Goal: Use online tool/utility: Utilize a website feature to perform a specific function

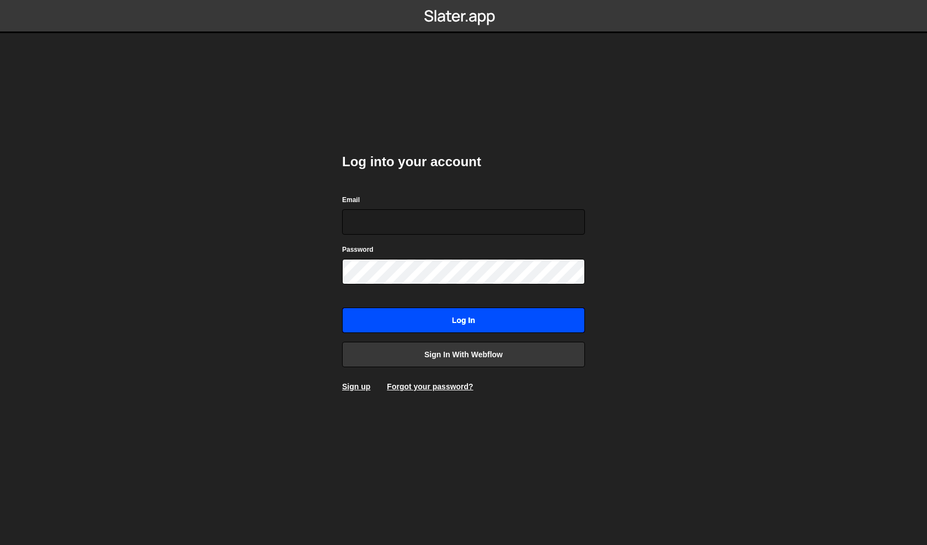
type input "[PERSON_NAME][EMAIL_ADDRESS][DOMAIN_NAME]"
click at [455, 321] on input "Log in" at bounding box center [463, 319] width 243 height 25
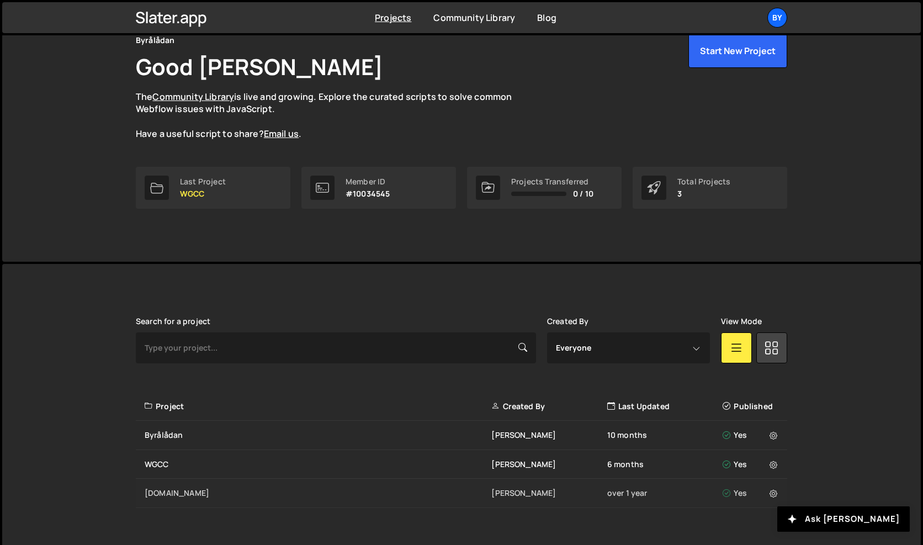
scroll to position [37, 0]
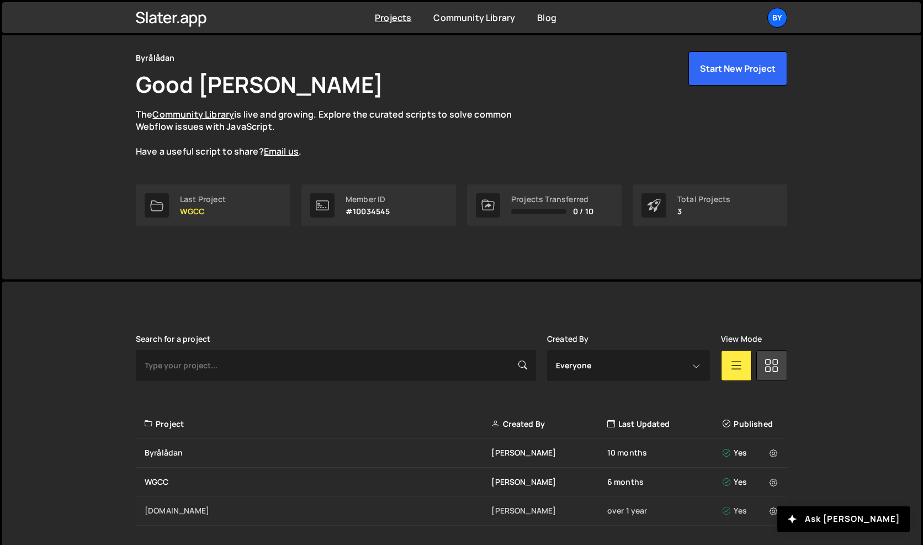
click at [175, 470] on div "WGCC Philip Adenskog 6 months Yes" at bounding box center [461, 481] width 651 height 29
click at [184, 508] on div "Tdl.se" at bounding box center [318, 510] width 347 height 11
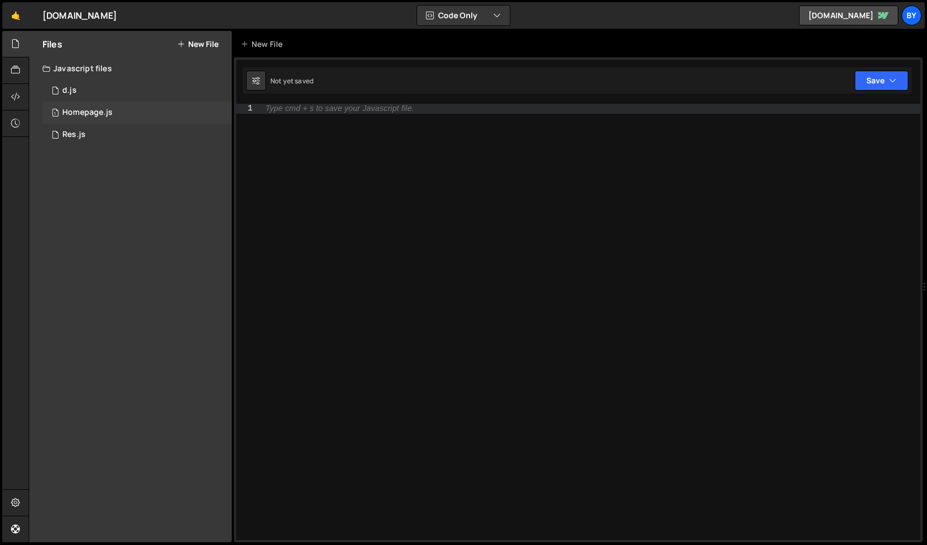
click at [130, 113] on div "1 Homepage.js 0" at bounding box center [136, 113] width 189 height 22
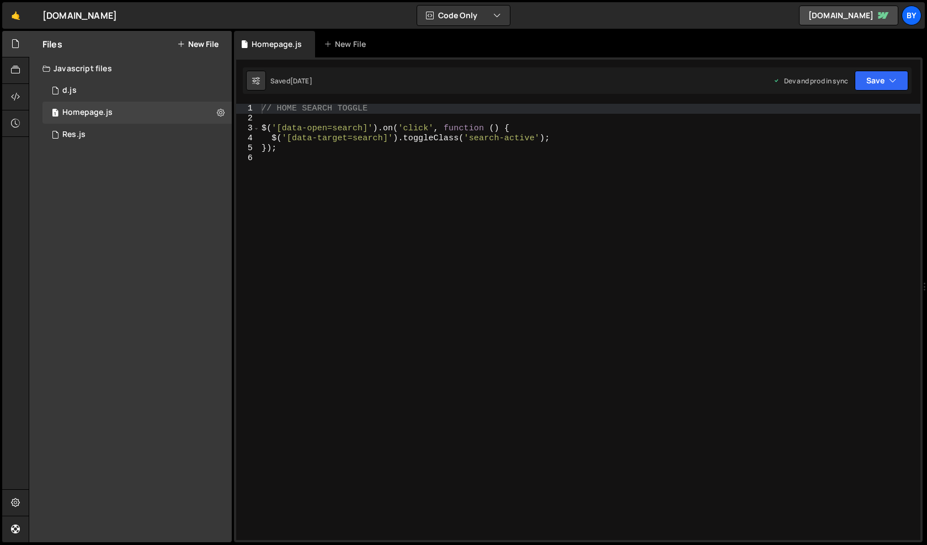
scroll to position [4319, 0]
click at [121, 140] on div "1 Res.js 0" at bounding box center [136, 135] width 189 height 22
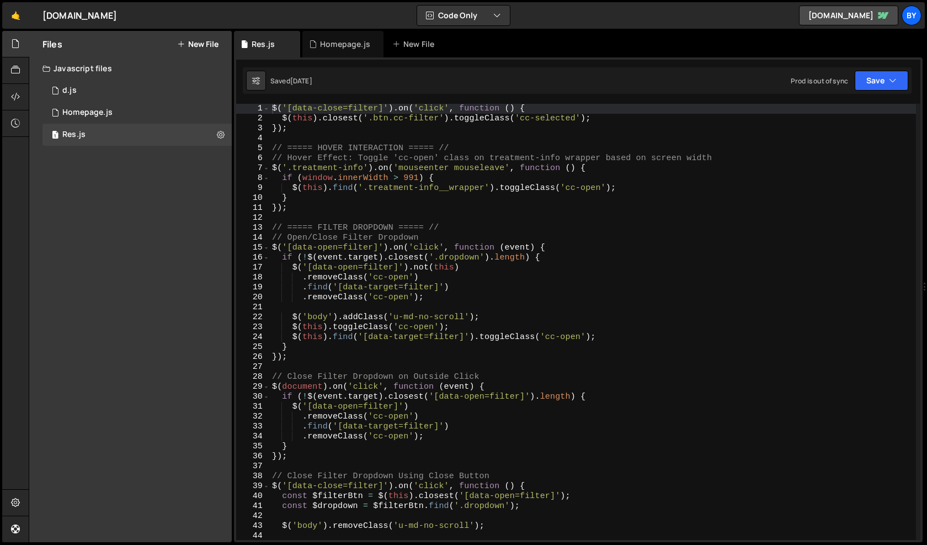
scroll to position [2411, 0]
click at [280, 109] on div "$ ( '[data-close=filter]' ) . on ( 'click' , function ( ) { $ ( this ) . closes…" at bounding box center [593, 332] width 646 height 456
type textarea "$('[data-close=filter]').on('click', function () {"
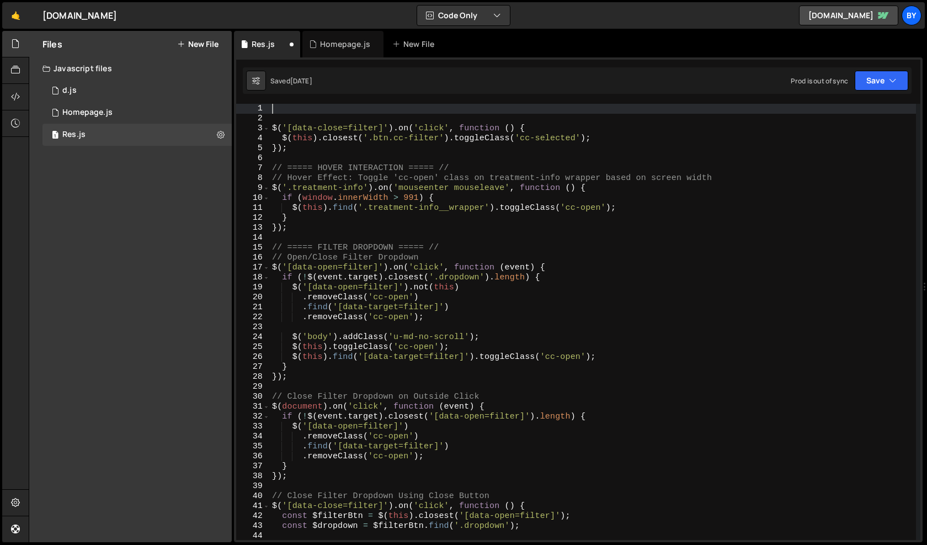
paste textarea
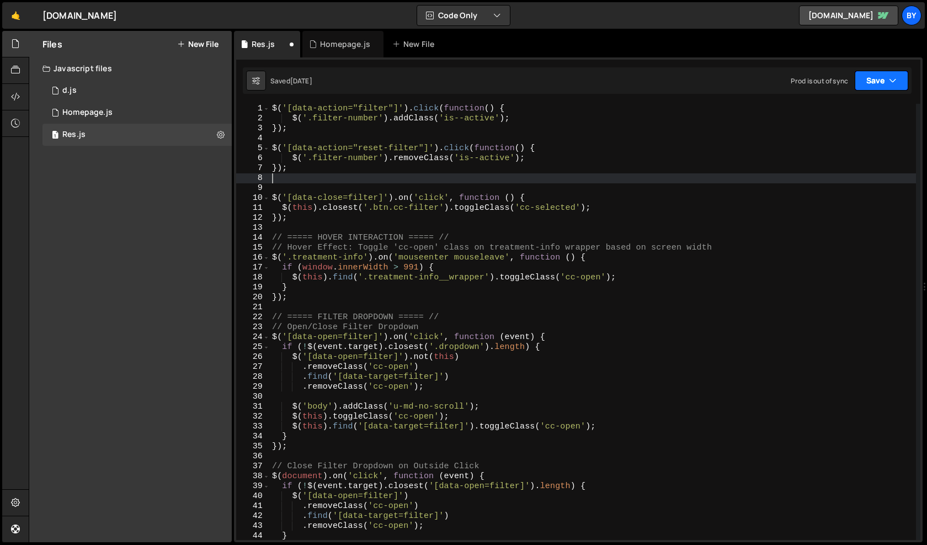
click at [866, 88] on button "Save" at bounding box center [882, 81] width 54 height 20
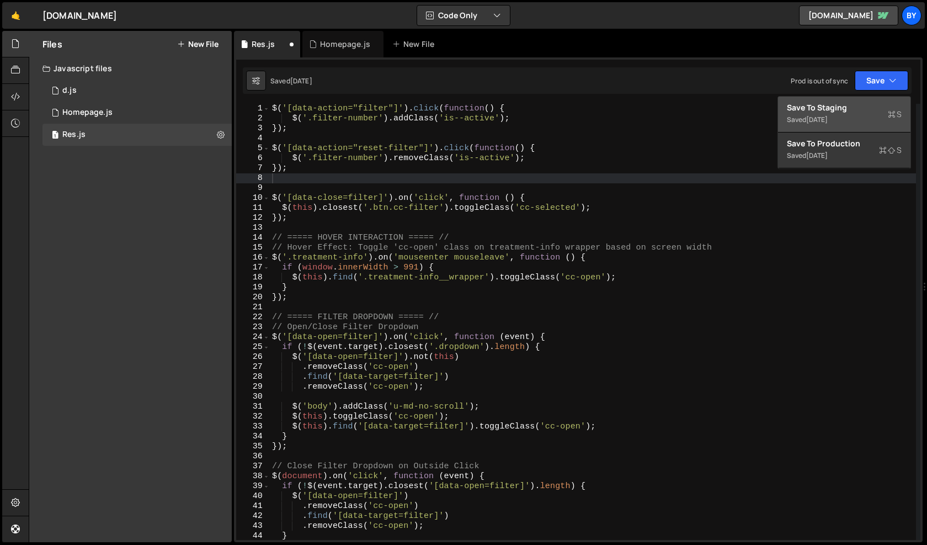
click at [857, 116] on div "Saved 4 months ago" at bounding box center [844, 119] width 115 height 13
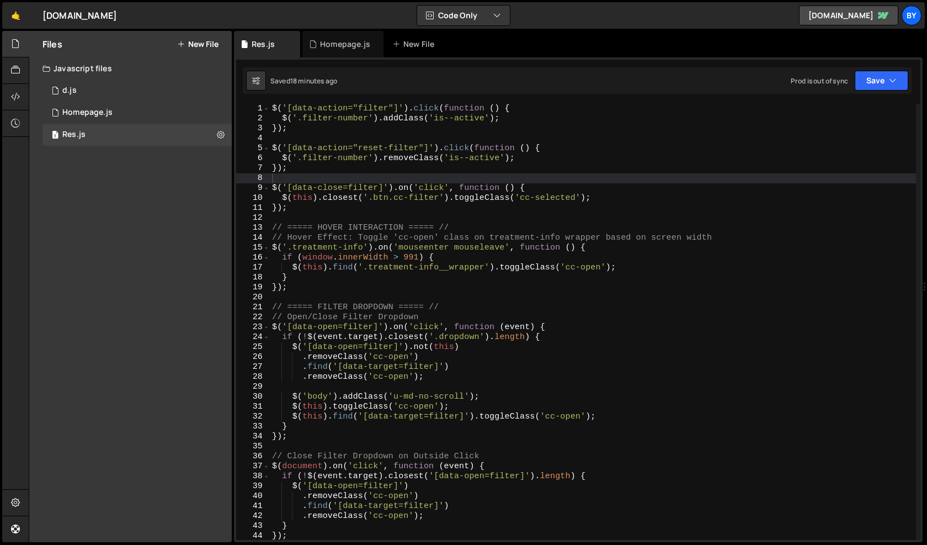
type textarea "// ===== HOVER INTERACTION ===== //"
click at [389, 226] on div "$ ( '[data-action="filter"]' ) . click ( function ( ) { $ ( '.filter-number' ) …" at bounding box center [593, 332] width 646 height 456
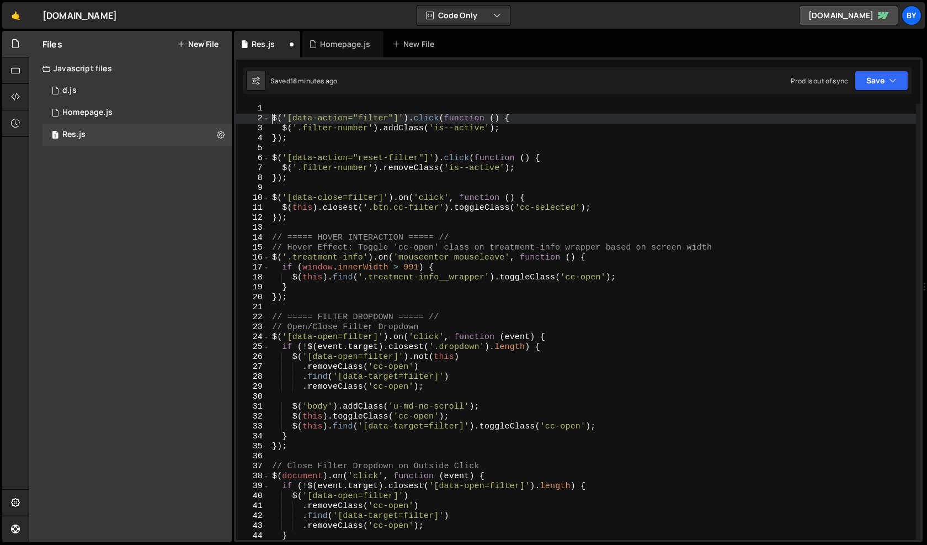
type textarea "$('[data-action="filter"]').click(function () {"
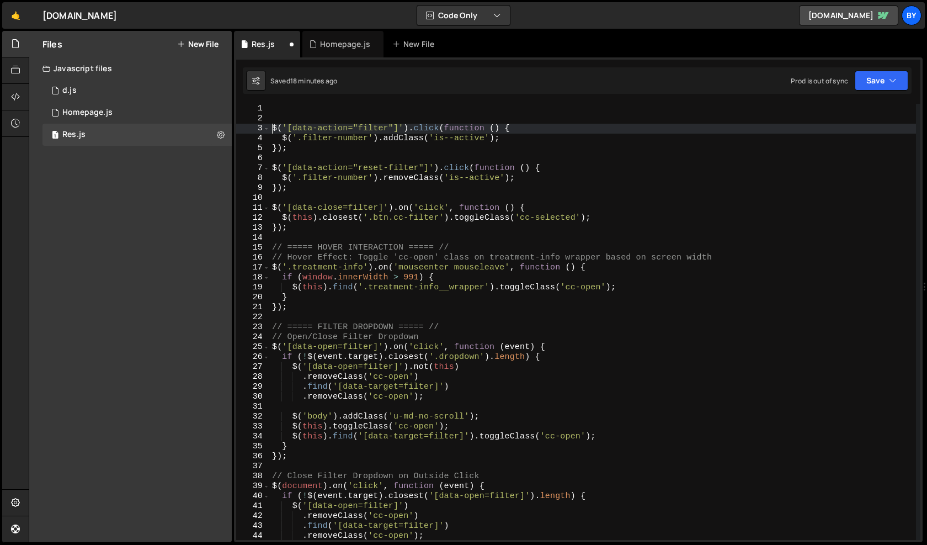
click at [323, 114] on div "$ ( '[data-action="filter"]' ) . click ( function ( ) { $ ( '.filter-number' ) …" at bounding box center [593, 332] width 646 height 456
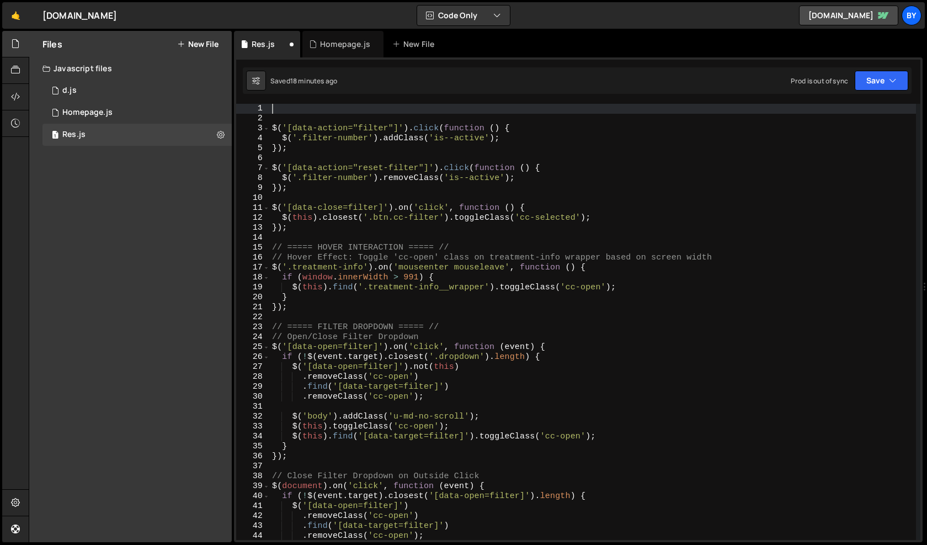
click at [326, 109] on div "$ ( '[data-action="filter"]' ) . click ( function ( ) { $ ( '.filter-number' ) …" at bounding box center [593, 332] width 646 height 456
paste textarea "// ===== HOVER INTERACTION ===== //"
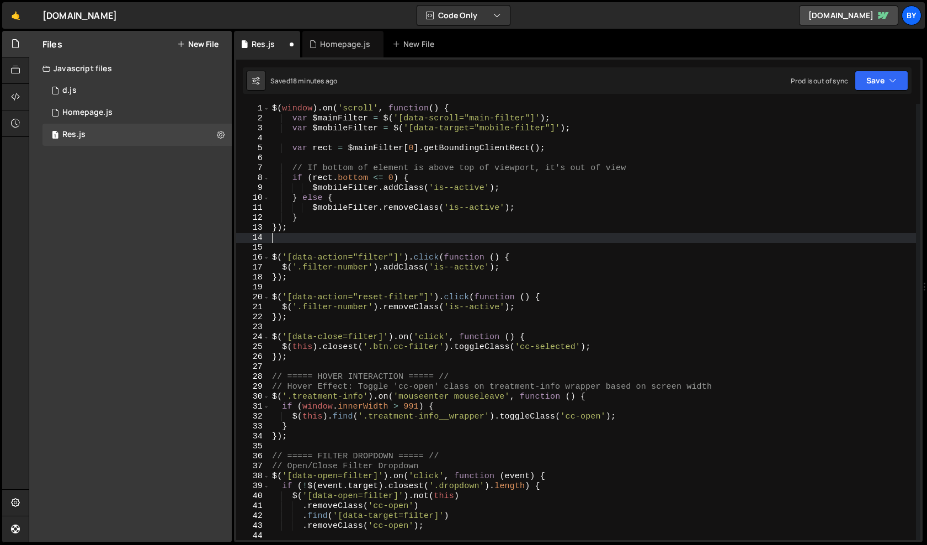
click at [359, 377] on div "$ ( window ) . on ( 'scroll' , function ( ) { var $mainFilter = $ ( '[data-scro…" at bounding box center [593, 332] width 646 height 456
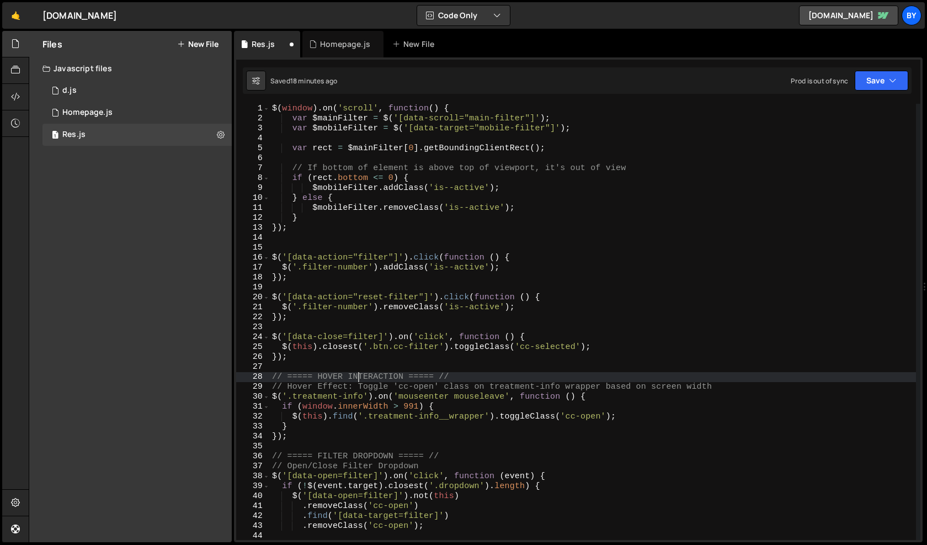
click at [359, 377] on div "$ ( window ) . on ( 'scroll' , function ( ) { var $mainFilter = $ ( '[data-scro…" at bounding box center [593, 332] width 646 height 456
type textarea "// ===== HOVER INTERACTION ===== // // Hover Effect: Toggle 'cc-open' class on …"
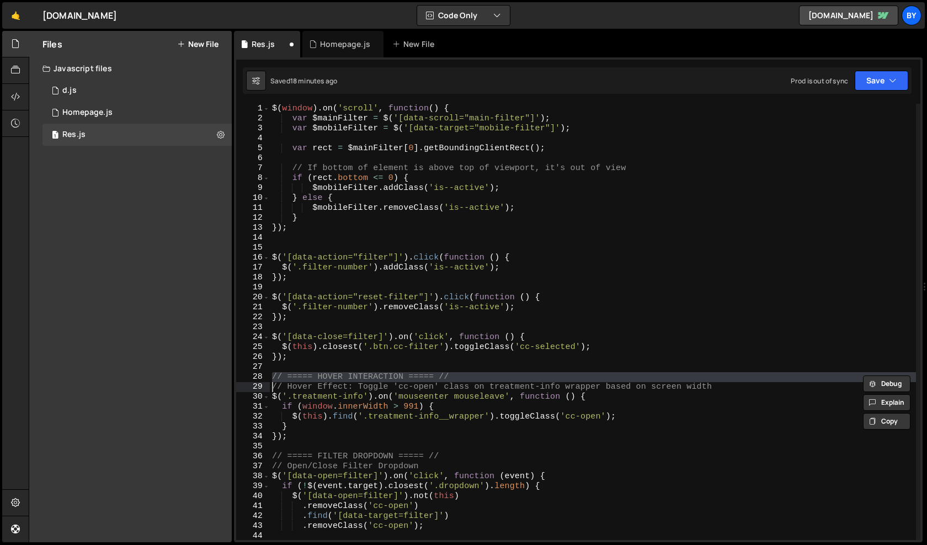
click at [351, 244] on div "$ ( window ) . on ( 'scroll' , function ( ) { var $mainFilter = $ ( '[data-scro…" at bounding box center [593, 332] width 646 height 456
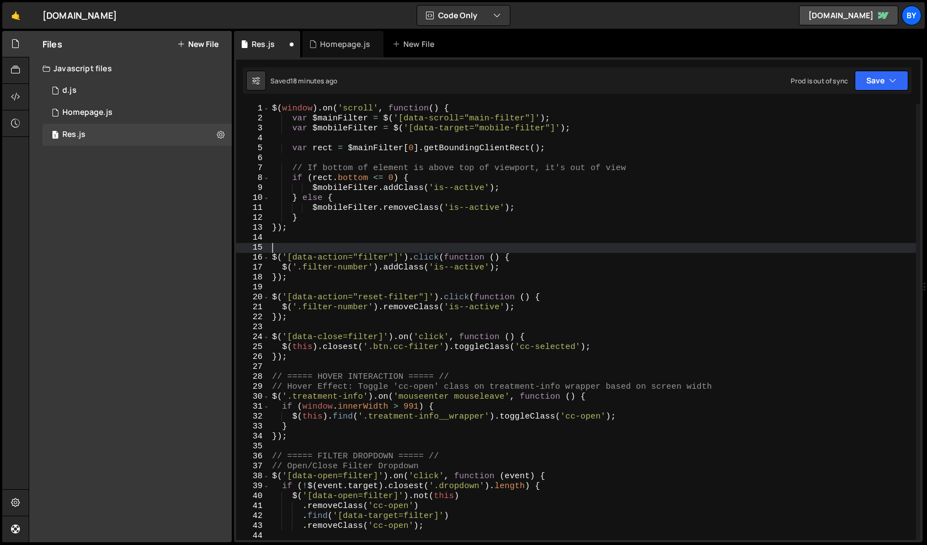
paste textarea "// ===== HOVER INTERACTION ===== //"
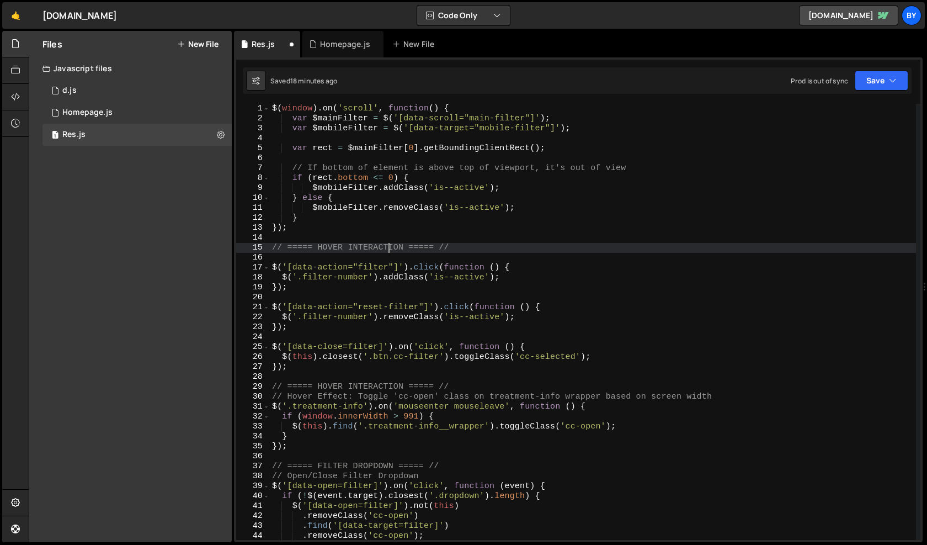
click at [386, 244] on div "$ ( window ) . on ( 'scroll' , function ( ) { var $mainFilter = $ ( '[data-scro…" at bounding box center [593, 332] width 646 height 456
click at [386, 243] on div "$ ( window ) . on ( 'scroll' , function ( ) { var $mainFilter = $ ( '[data-scro…" at bounding box center [593, 332] width 646 height 456
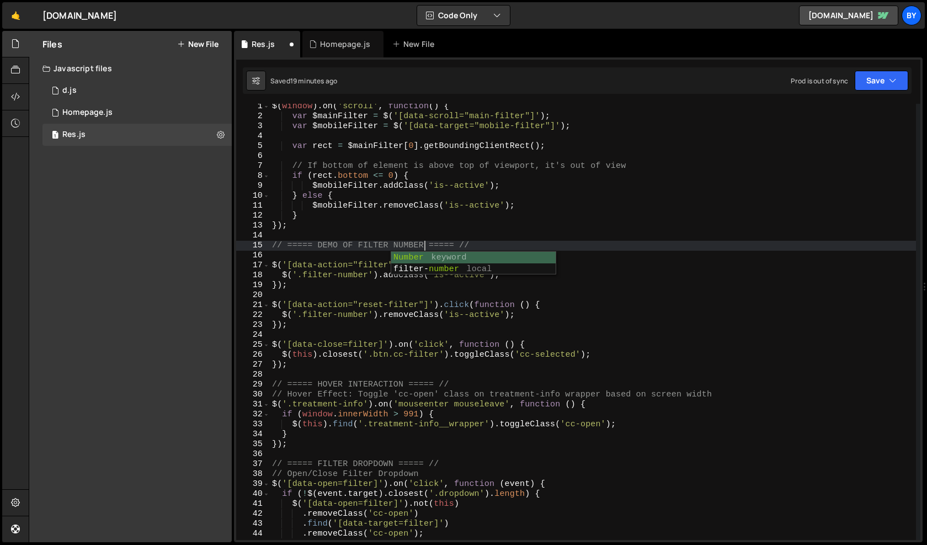
scroll to position [0, 10]
click at [334, 205] on div "$ ( window ) . on ( 'scroll' , function ( ) { var $mainFilter = $ ( '[data-scro…" at bounding box center [593, 330] width 646 height 456
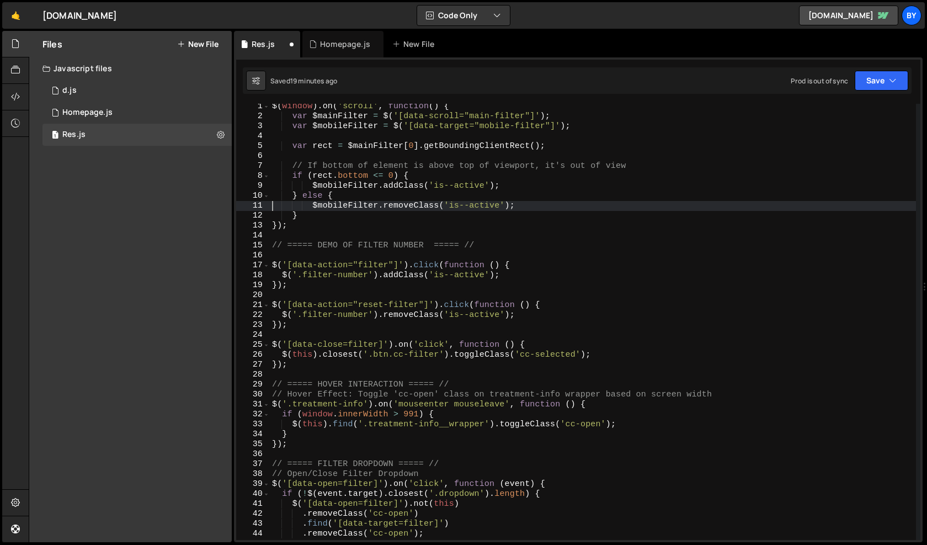
scroll to position [0, 0]
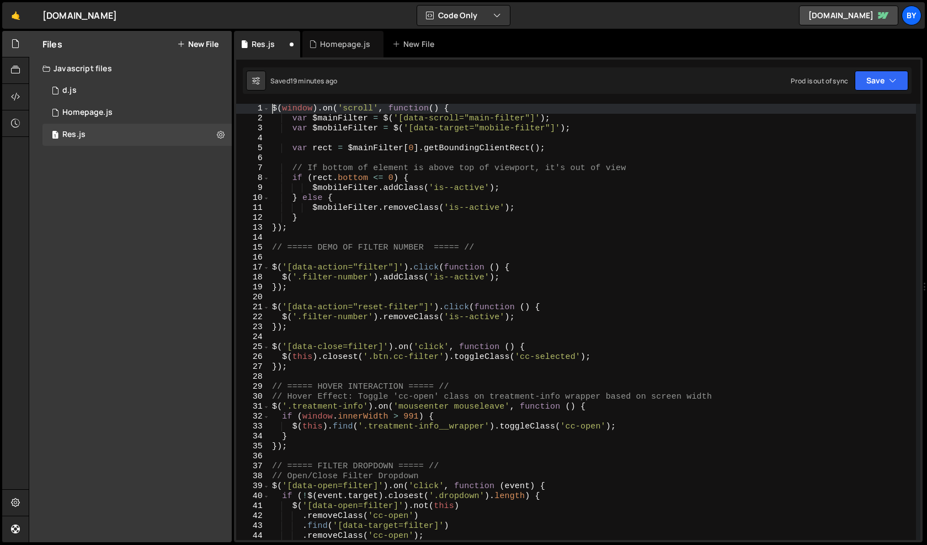
paste textarea
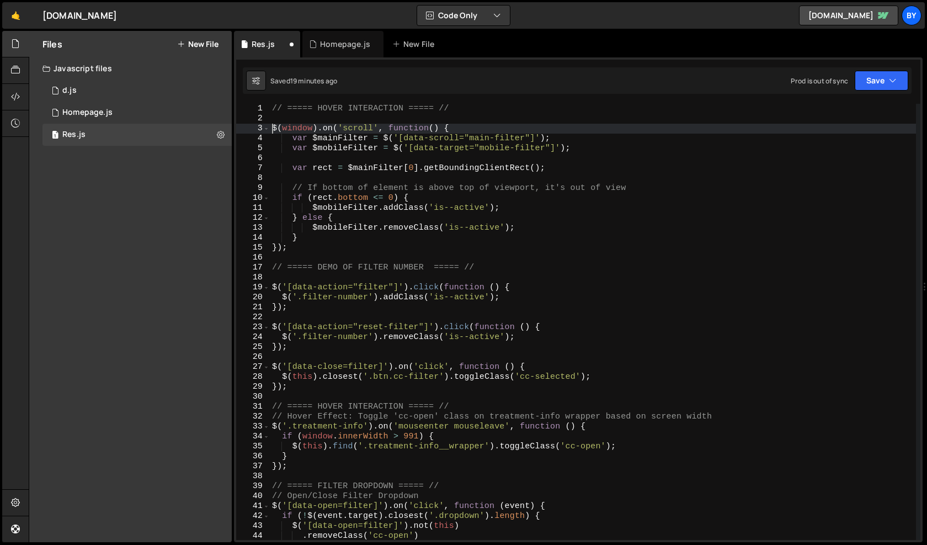
click at [408, 113] on div "// ===== HOVER INTERACTION ===== // $ ( window ) . on ( 'scroll' , function ( )…" at bounding box center [593, 332] width 646 height 456
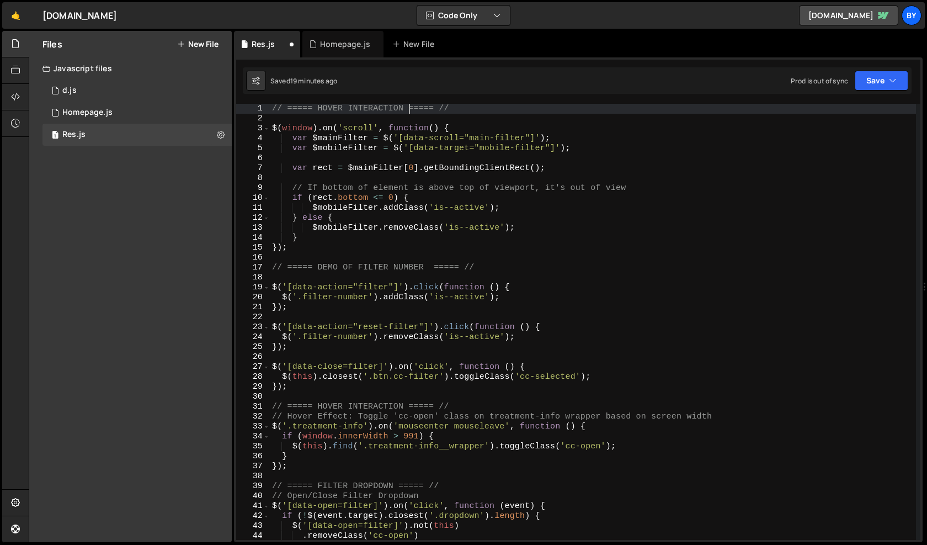
click at [360, 108] on div "// ===== HOVER INTERACTION ===== // $ ( window ) . on ( 'scroll' , function ( )…" at bounding box center [593, 332] width 646 height 456
click at [337, 109] on div "// ===== HOVER INTERACTION ===== // $ ( window ) . on ( 'scroll' , function ( )…" at bounding box center [593, 332] width 646 height 456
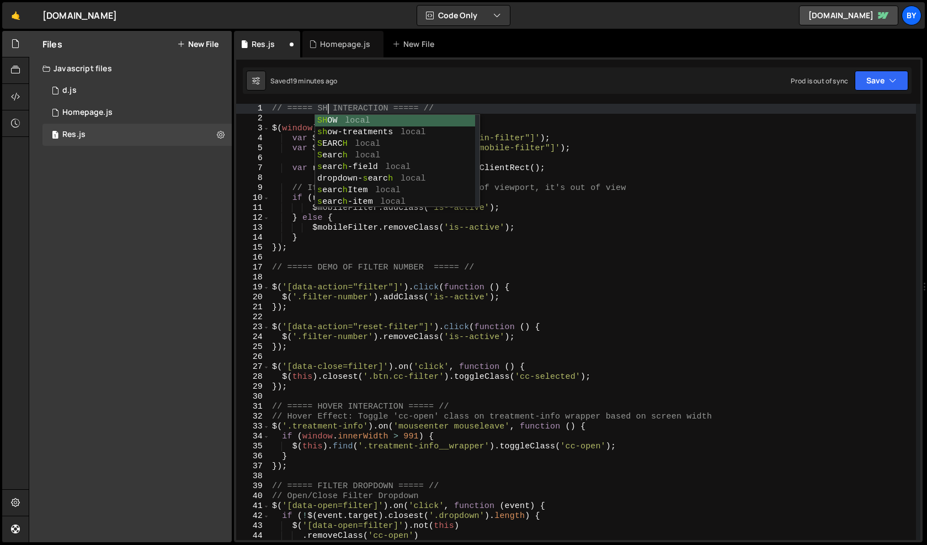
scroll to position [0, 4]
click at [373, 111] on div "// ===== SHOW INTERACTION ===== // $ ( window ) . on ( 'scroll' , function ( ) …" at bounding box center [593, 332] width 646 height 456
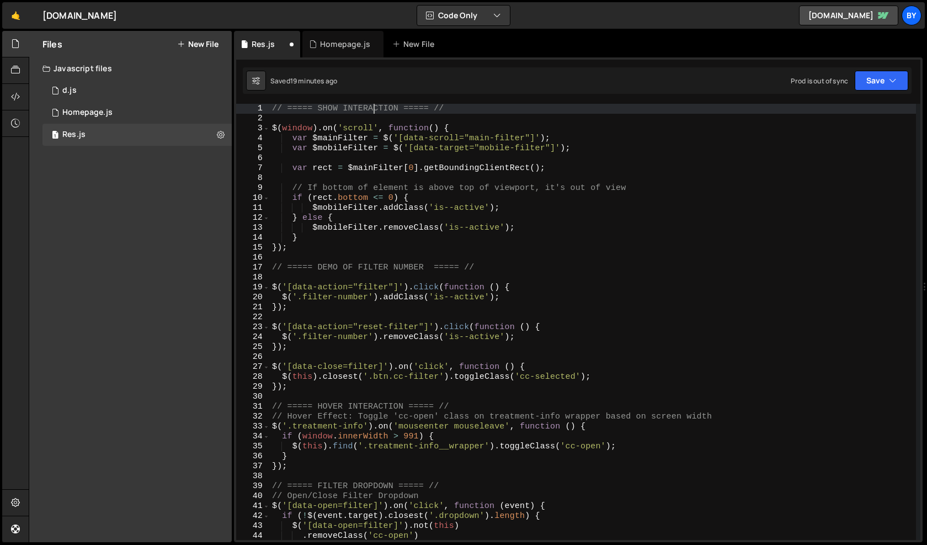
click at [373, 111] on div "// ===== SHOW INTERACTION ===== // $ ( window ) . on ( 'scroll' , function ( ) …" at bounding box center [593, 332] width 646 height 456
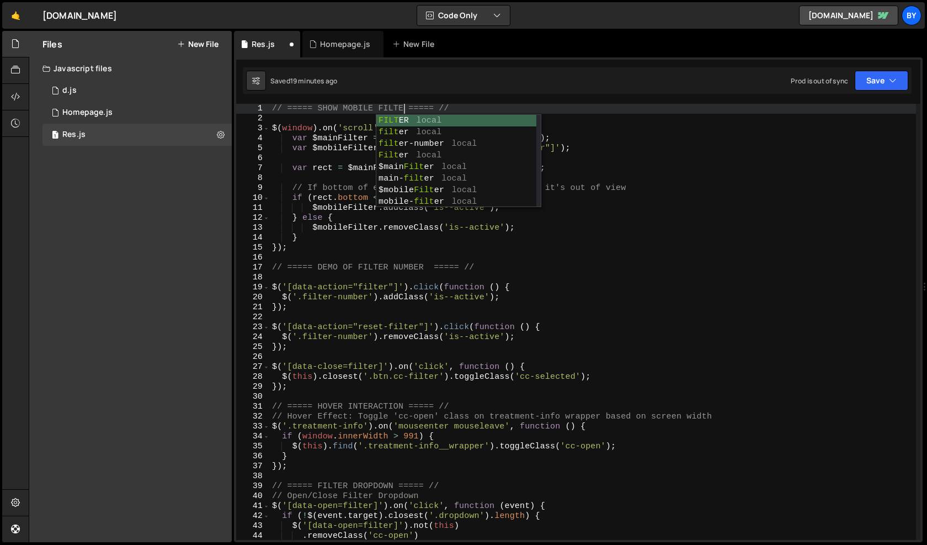
scroll to position [0, 9]
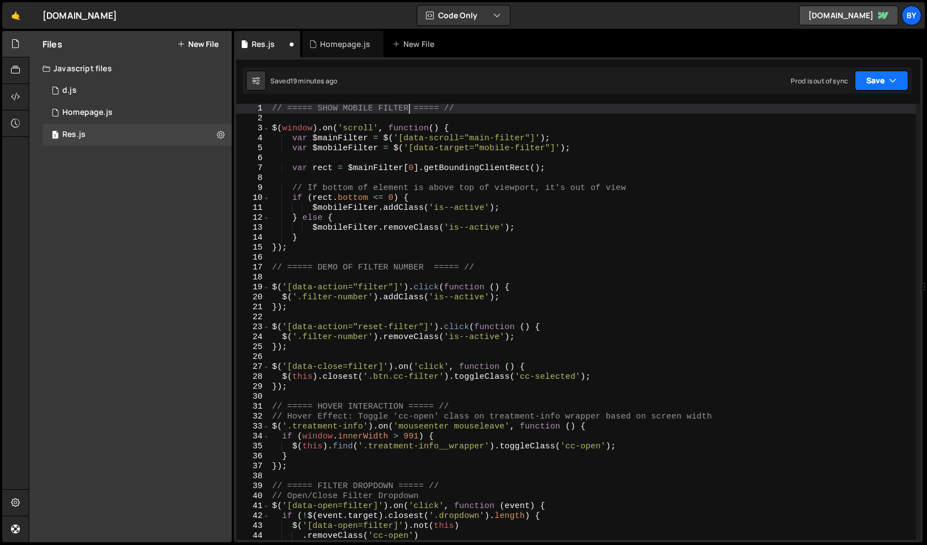
type textarea "// ===== SHOW MOBILE FILTER ===== //"
drag, startPoint x: 905, startPoint y: 76, endPoint x: 887, endPoint y: 90, distance: 22.9
click at [904, 77] on button "Save" at bounding box center [882, 81] width 54 height 20
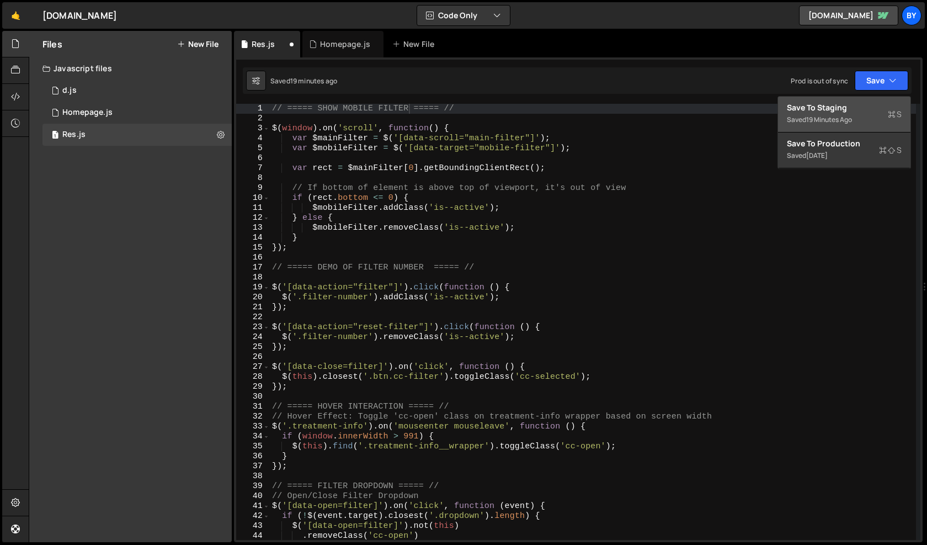
click at [861, 106] on div "Save to Staging S" at bounding box center [844, 107] width 115 height 11
